Goal: Contribute content: Add original content to the website for others to see

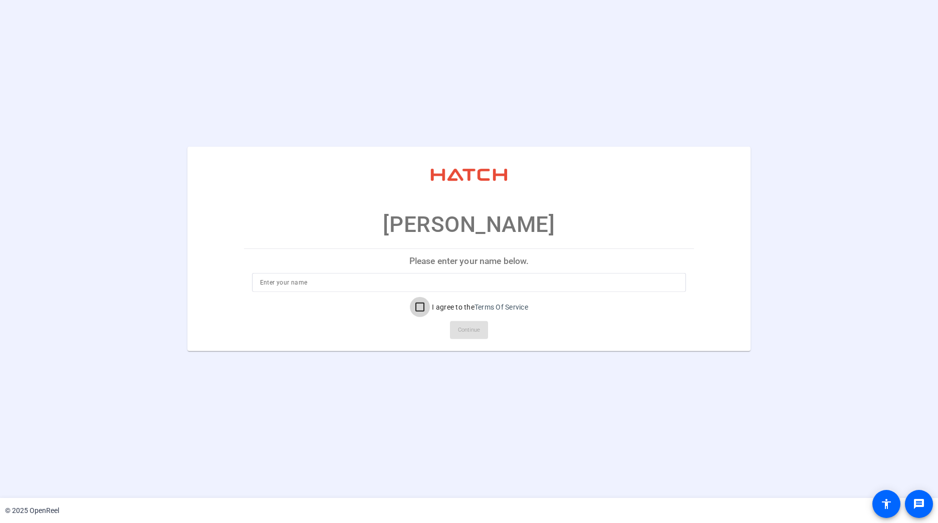
click at [418, 307] on input "I agree to the Terms Of Service" at bounding box center [420, 307] width 20 height 20
checkbox input "true"
click at [403, 281] on input at bounding box center [469, 283] width 418 height 12
type input "[PERSON_NAME]"
click at [470, 322] on span at bounding box center [469, 330] width 38 height 24
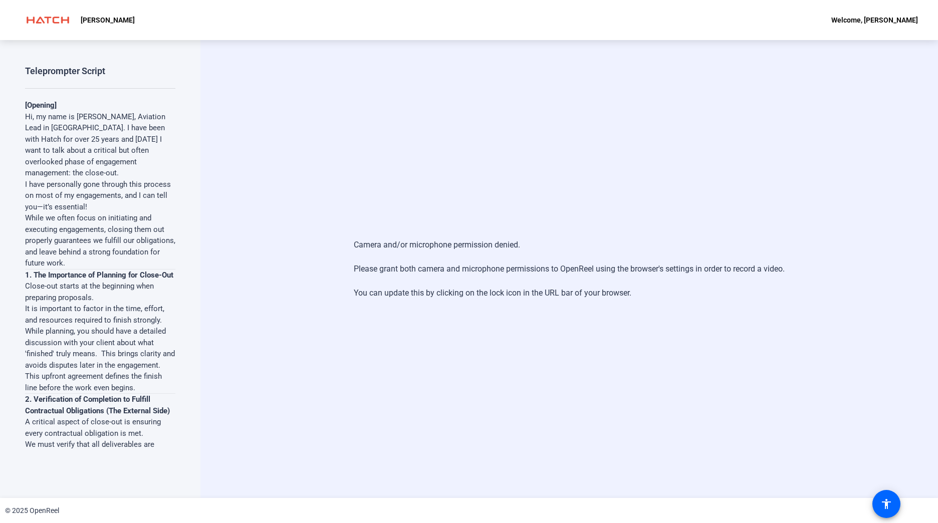
click at [448, 331] on div "Camera and/or microphone permission denied. Please grant both camera and microp…" at bounding box center [569, 269] width 738 height 458
click at [344, 133] on div "Camera and/or microphone permission denied. Please grant both camera and microp…" at bounding box center [569, 269] width 738 height 458
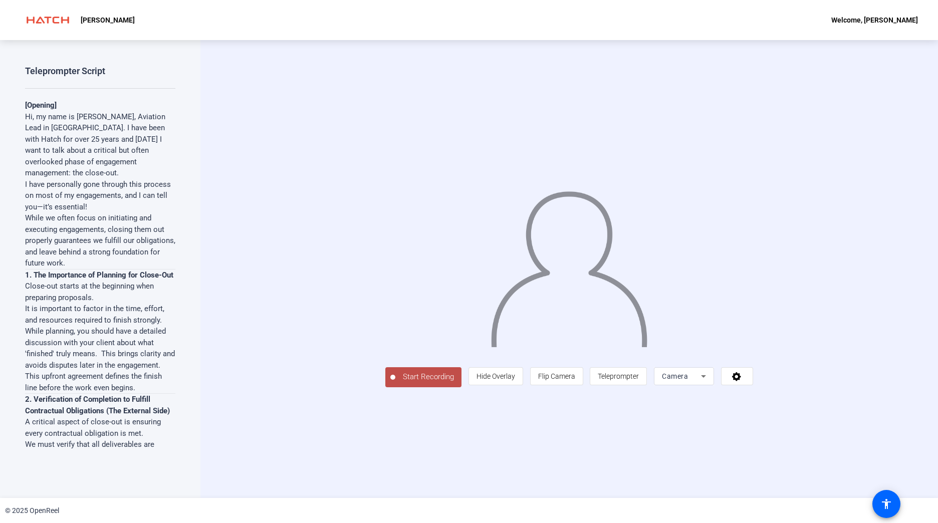
click at [710, 382] on icon at bounding box center [704, 376] width 12 height 12
click at [834, 432] on div at bounding box center [469, 261] width 938 height 523
click at [741, 381] on icon at bounding box center [736, 376] width 9 height 9
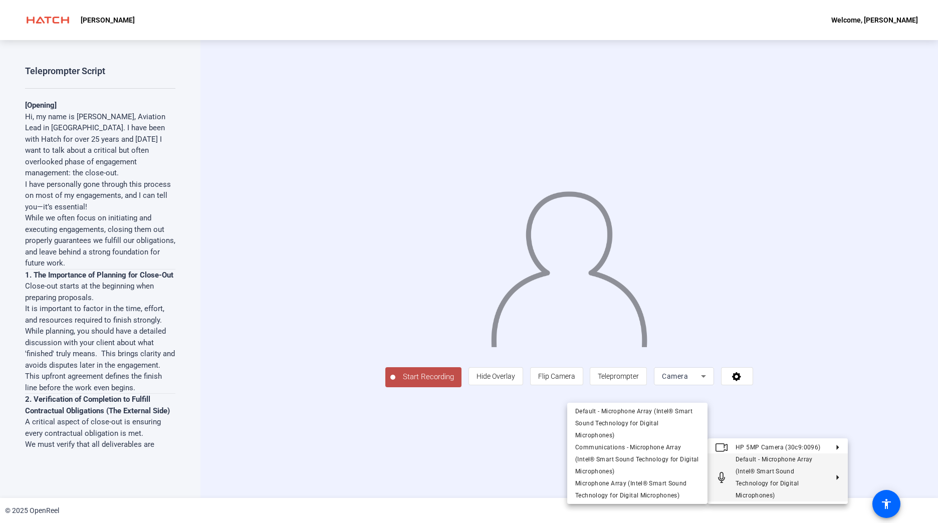
click at [903, 426] on div at bounding box center [469, 261] width 938 height 523
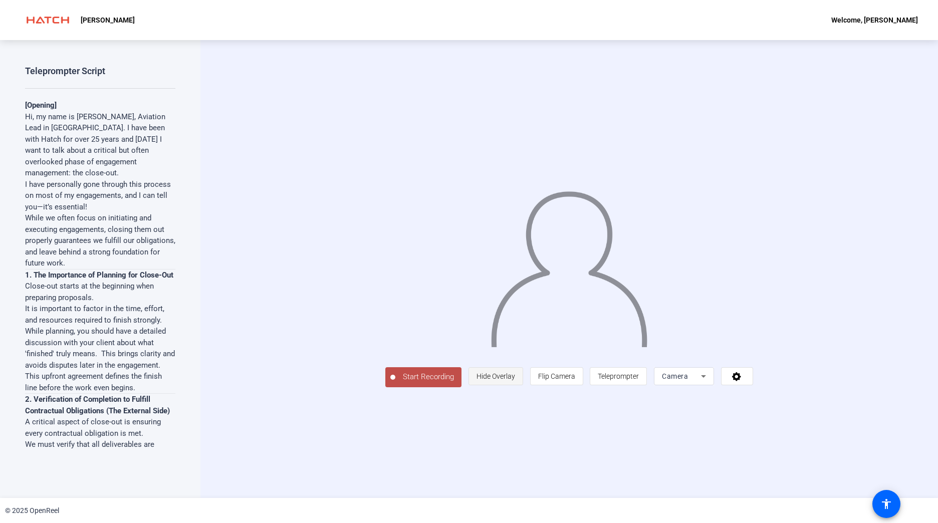
click at [515, 380] on span "Hide Overlay" at bounding box center [496, 376] width 39 height 8
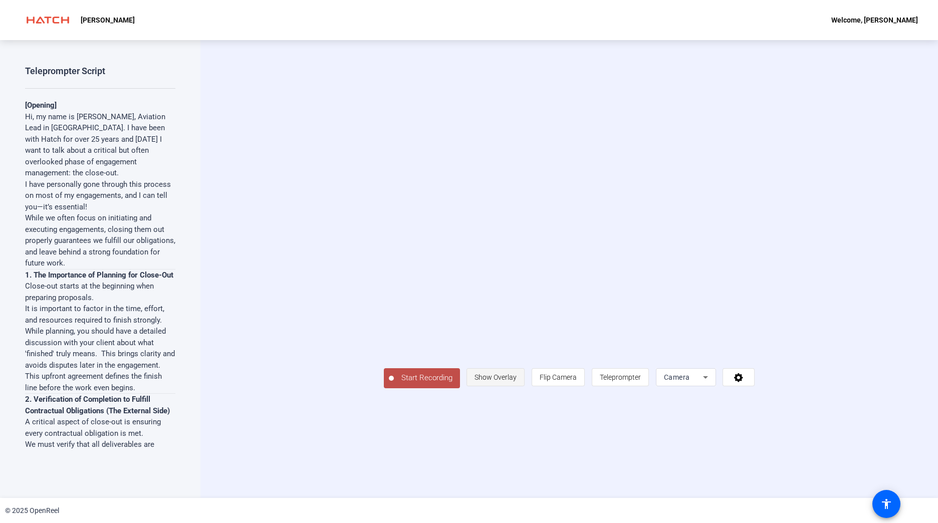
click at [517, 381] on span "Show Overlay" at bounding box center [496, 377] width 42 height 8
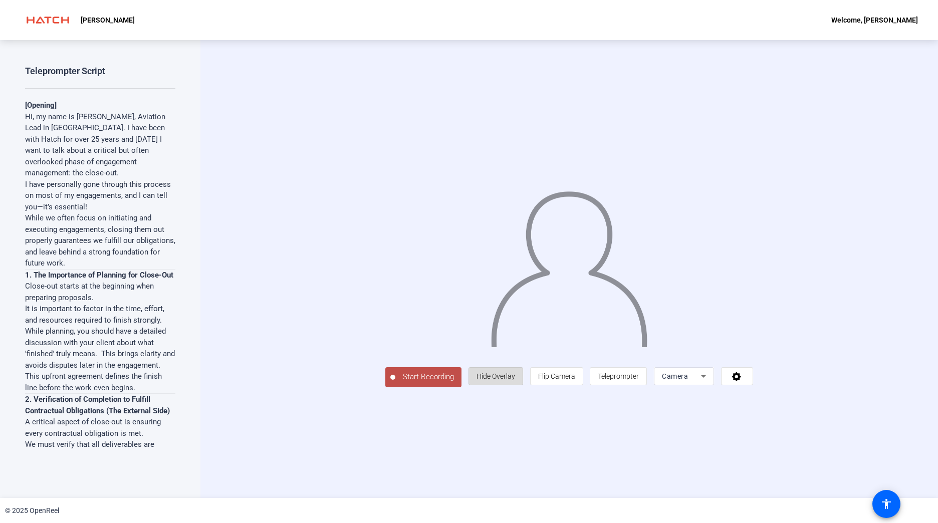
click at [515, 380] on span "Hide Overlay" at bounding box center [496, 376] width 39 height 8
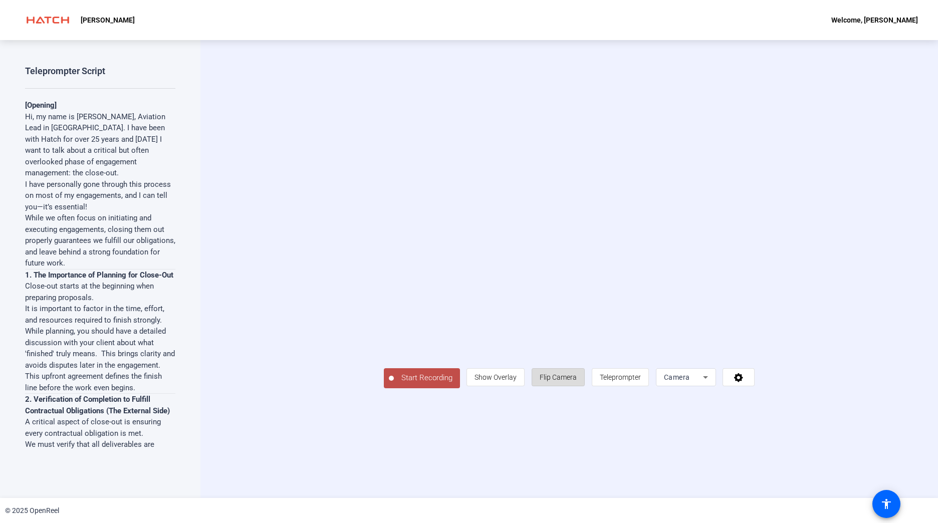
click at [577, 381] on span "Flip Camera" at bounding box center [558, 377] width 37 height 8
click at [466, 487] on div "Start Recording person Show Overlay flip Flip Camera article Teleprompter Camera" at bounding box center [569, 269] width 738 height 458
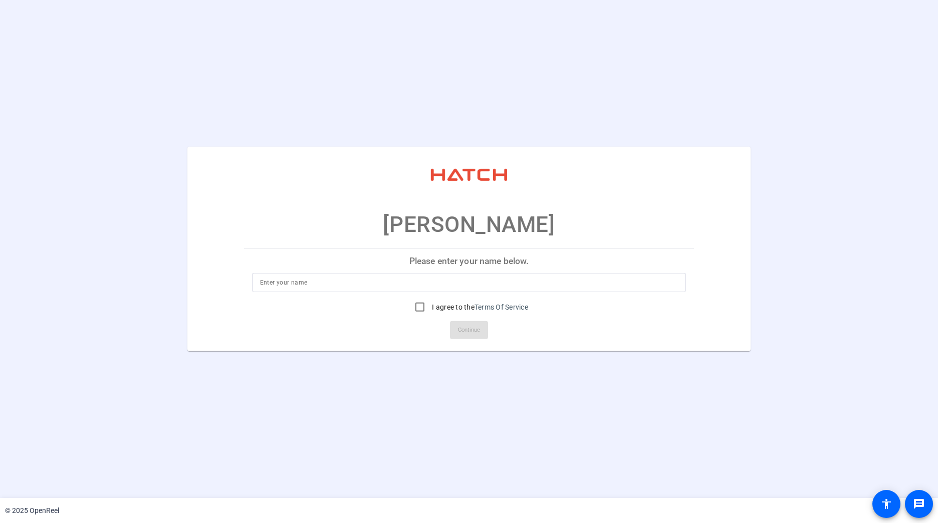
click at [321, 285] on input at bounding box center [469, 283] width 418 height 12
type input "[PERSON_NAME]"
click at [418, 308] on input "I agree to the Terms Of Service" at bounding box center [420, 307] width 20 height 20
checkbox input "true"
click at [494, 334] on mat-card-actions "Continue" at bounding box center [469, 330] width 458 height 26
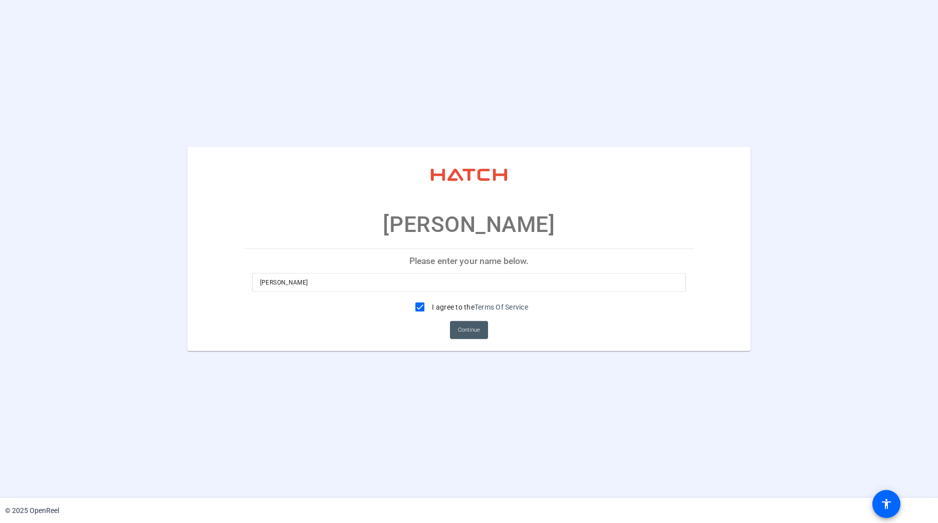
click at [480, 332] on span "Continue" at bounding box center [469, 330] width 22 height 15
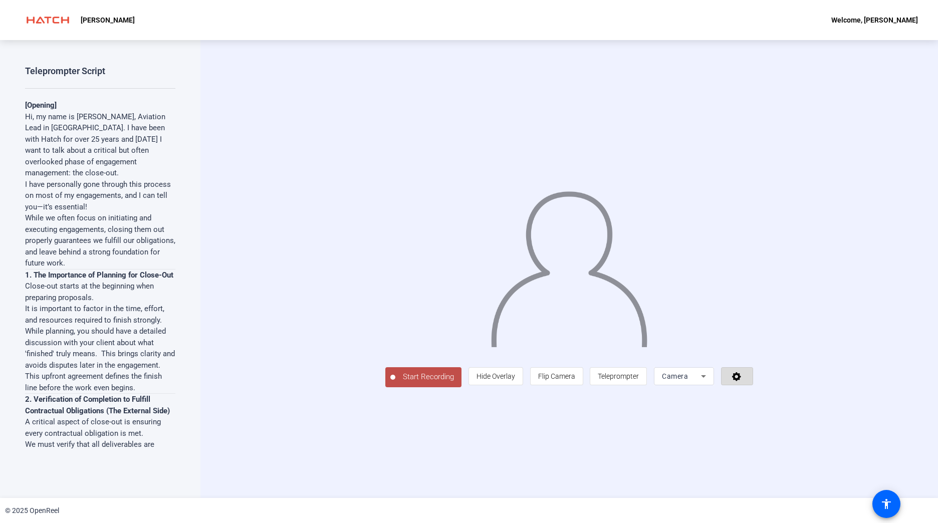
click at [753, 388] on span at bounding box center [737, 376] width 31 height 24
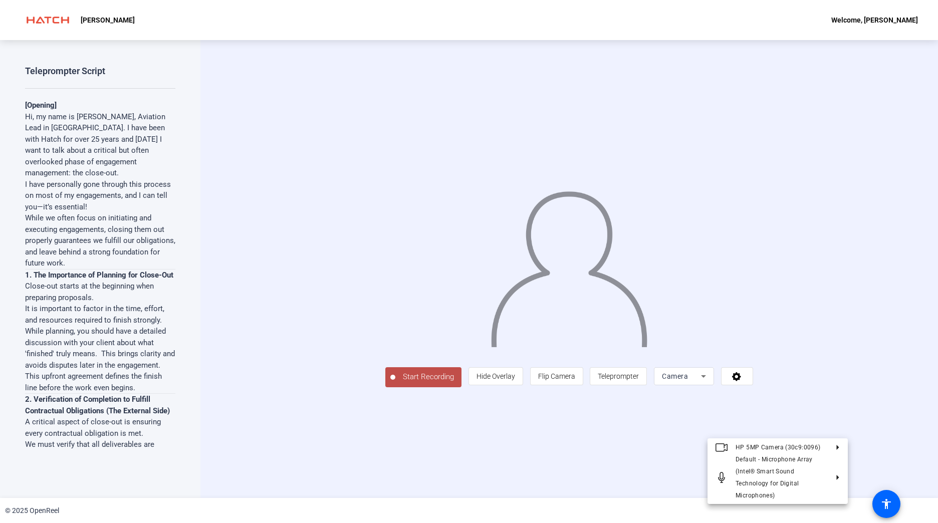
click at [895, 372] on div at bounding box center [469, 261] width 938 height 523
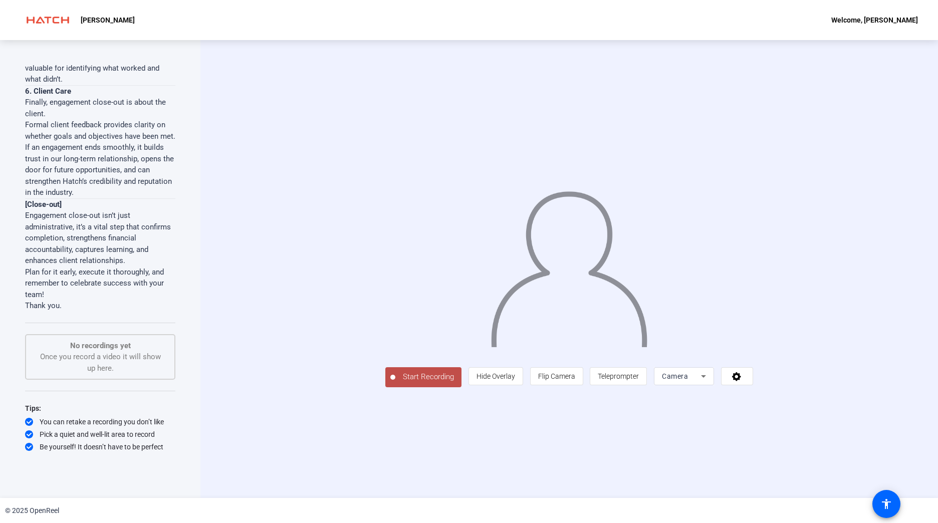
scroll to position [863, 0]
